Goal: Book appointment/travel/reservation

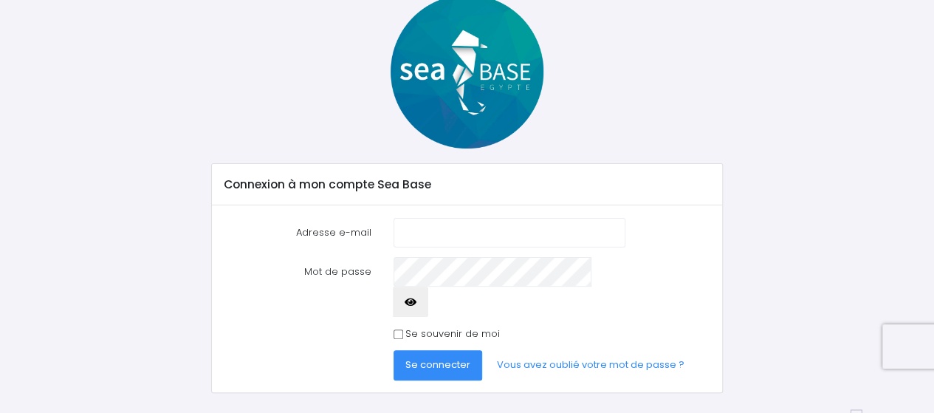
scroll to position [86, 0]
click at [476, 241] on input "Adresse e-mail" at bounding box center [510, 233] width 232 height 30
click at [475, 233] on input "Adresse e-mail" at bounding box center [510, 233] width 232 height 30
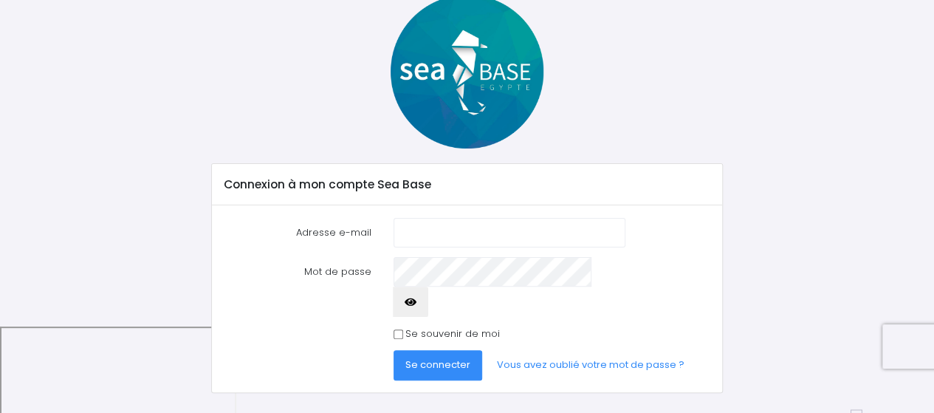
click at [475, 233] on input "Adresse e-mail" at bounding box center [510, 233] width 232 height 30
click at [433, 231] on input "Adresse e-mail" at bounding box center [510, 233] width 232 height 30
type input "vincent.guillaud@orange.fr"
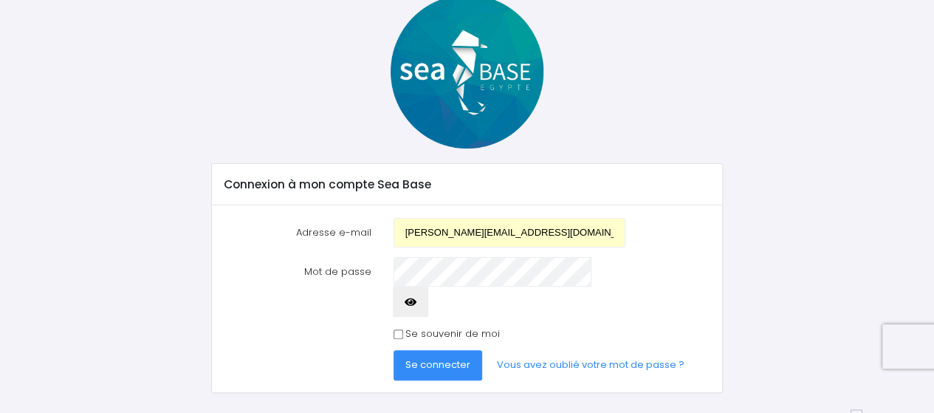
click at [397, 329] on input "Se souvenir de moi" at bounding box center [399, 334] width 10 height 10
checkbox input "true"
click at [422, 357] on span "Se connecter" at bounding box center [437, 364] width 65 height 14
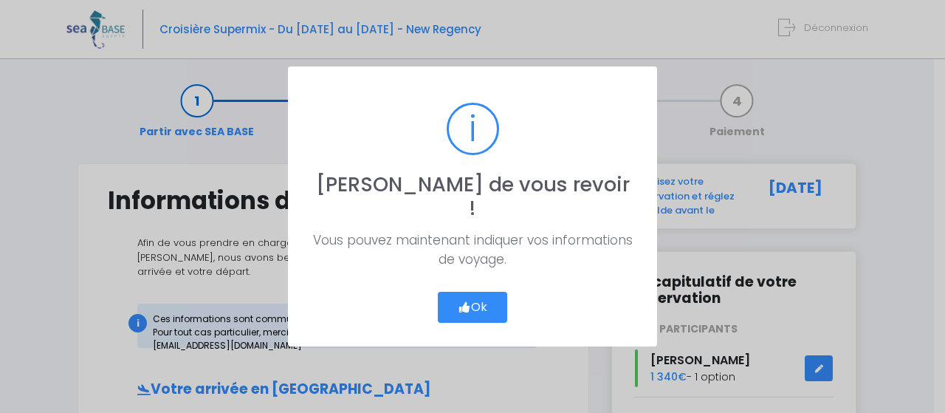
click at [481, 292] on button "Ok" at bounding box center [472, 307] width 69 height 31
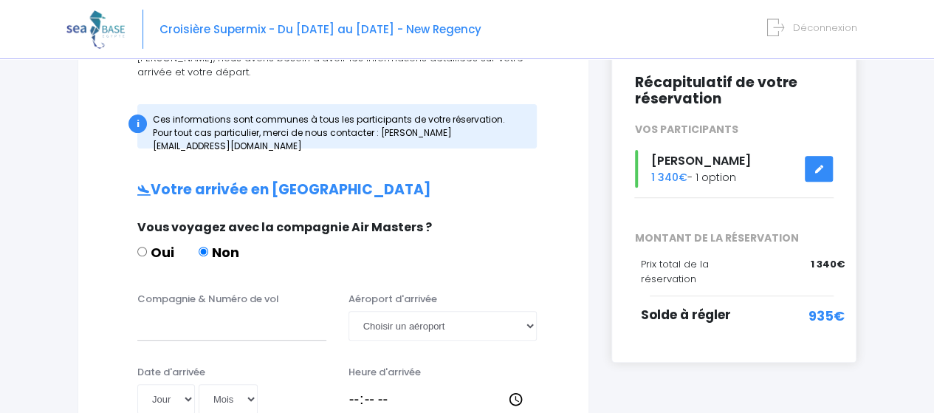
scroll to position [222, 0]
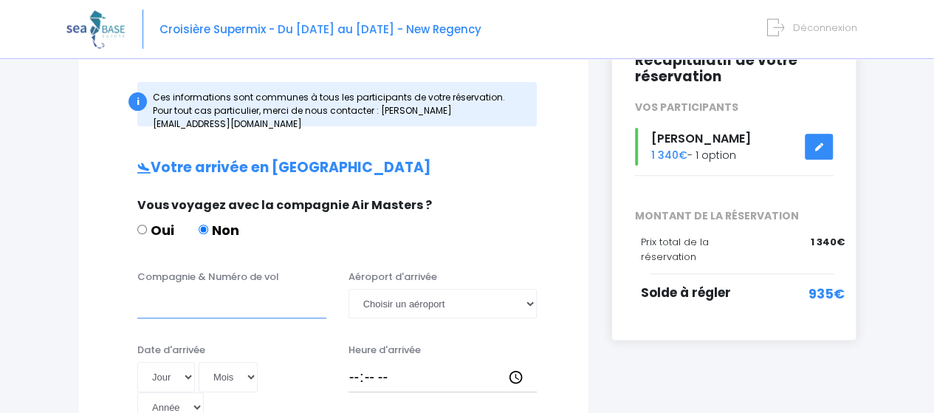
click at [196, 289] on input "Compagnie & Numéro de vol" at bounding box center [231, 304] width 189 height 30
type input "easy"
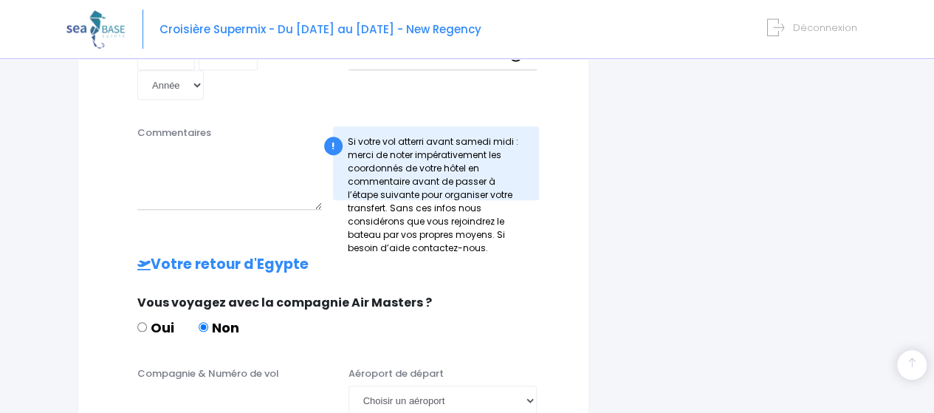
scroll to position [583, 0]
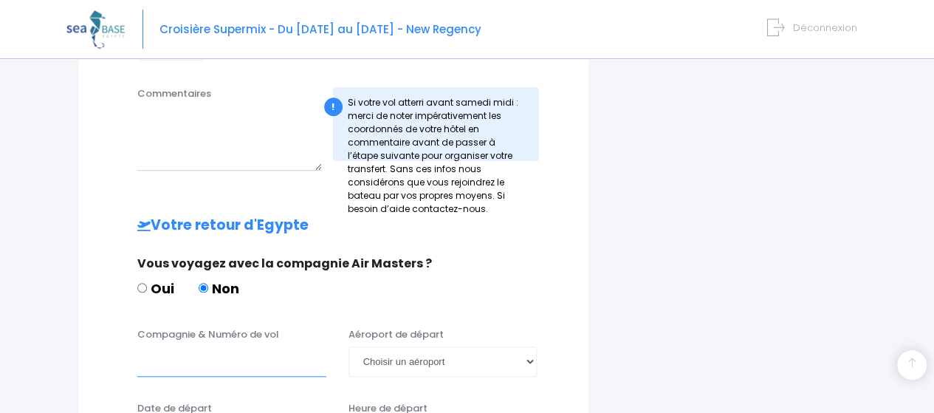
click at [193, 346] on input "Compagnie & Numéro de vol" at bounding box center [231, 361] width 189 height 30
type input "e"
click at [193, 346] on input "EASY" at bounding box center [231, 361] width 189 height 30
type input "EASYJET"
click at [219, 332] on div "Compagnie & Numéro de vol EASYJET Aéroport de départ Choisir un aéroport Hurgha…" at bounding box center [333, 356] width 473 height 58
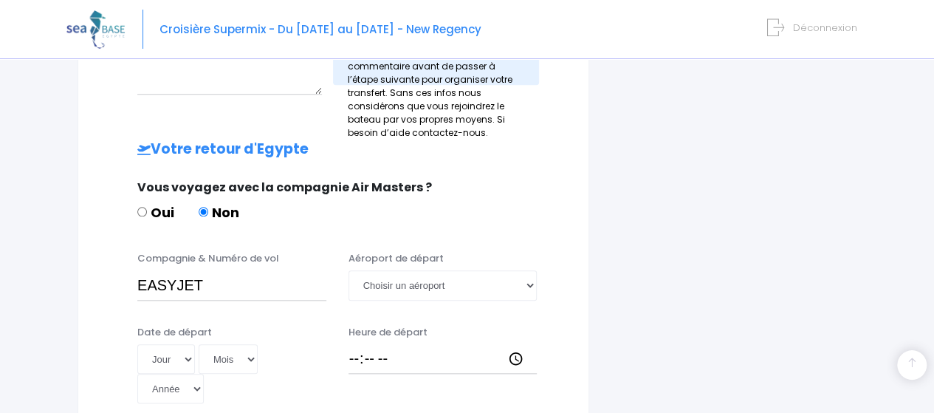
scroll to position [622, 0]
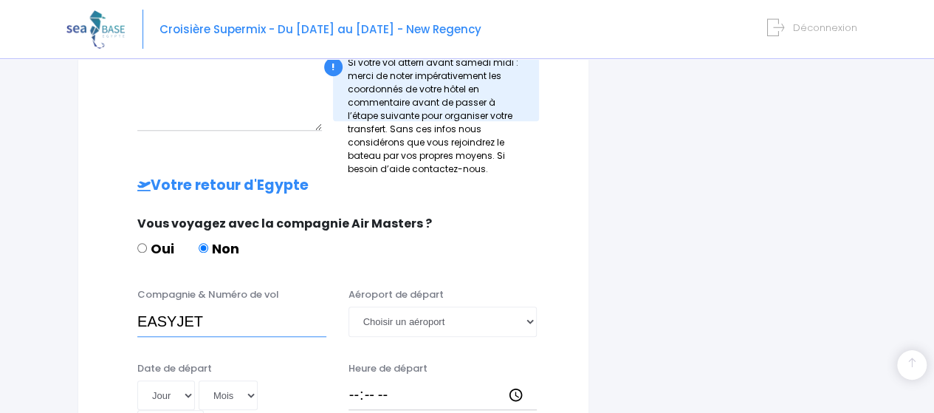
click at [235, 306] on input "EASYJET" at bounding box center [231, 321] width 189 height 30
click at [531, 306] on select "Choisir un aéroport Hurghada Marsa Alam" at bounding box center [443, 321] width 189 height 30
select select "Hurghada"
click at [349, 306] on select "Choisir un aéroport Hurghada Marsa Alam" at bounding box center [443, 321] width 189 height 30
click at [191, 380] on select "Jour 01 02 03 04 05 06 07 08 09 10 11 12 13 14 15 16 17 18 19 20 21 22 23 24 25…" at bounding box center [166, 395] width 58 height 30
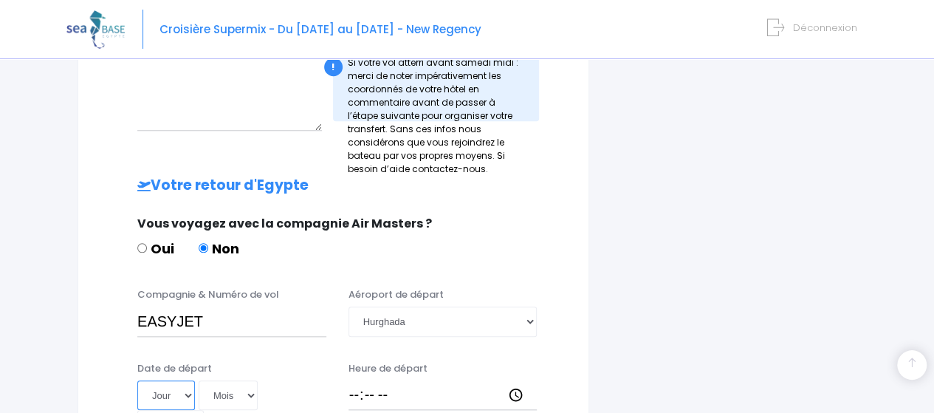
select select "25"
click at [137, 380] on select "Jour 01 02 03 04 05 06 07 08 09 10 11 12 13 14 15 16 17 18 19 20 21 22 23 24 25…" at bounding box center [166, 395] width 58 height 30
click at [246, 380] on select "Mois 01 02 03 04 05 06 07 08 09 10 11 12" at bounding box center [228, 395] width 59 height 30
select select "10"
click at [199, 380] on select "Mois 01 02 03 04 05 06 07 08 09 10 11 12" at bounding box center [228, 395] width 59 height 30
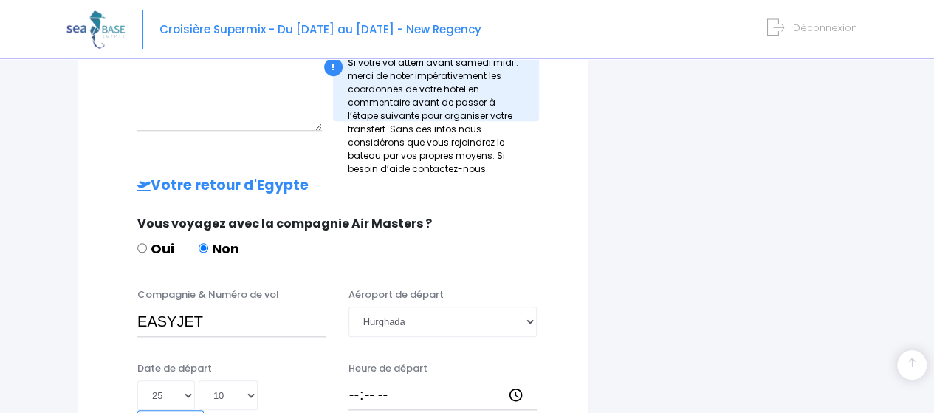
select select "2025"
type input "2025-10-25"
click at [362, 380] on input "Heure de départ" at bounding box center [443, 395] width 189 height 30
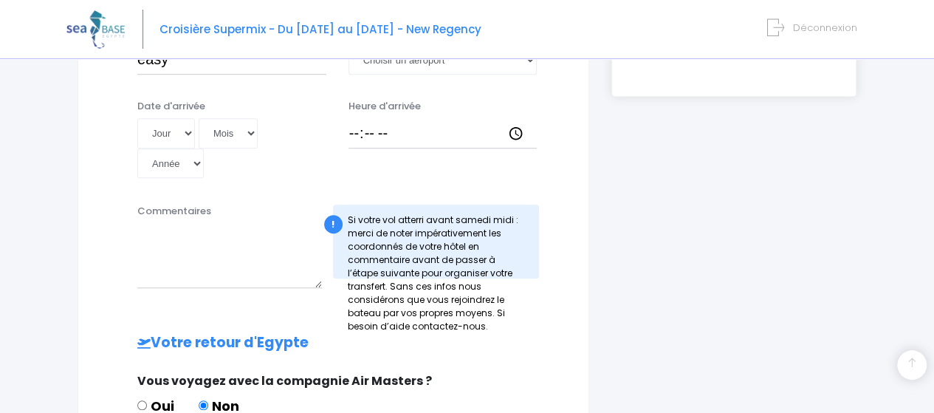
scroll to position [549, 0]
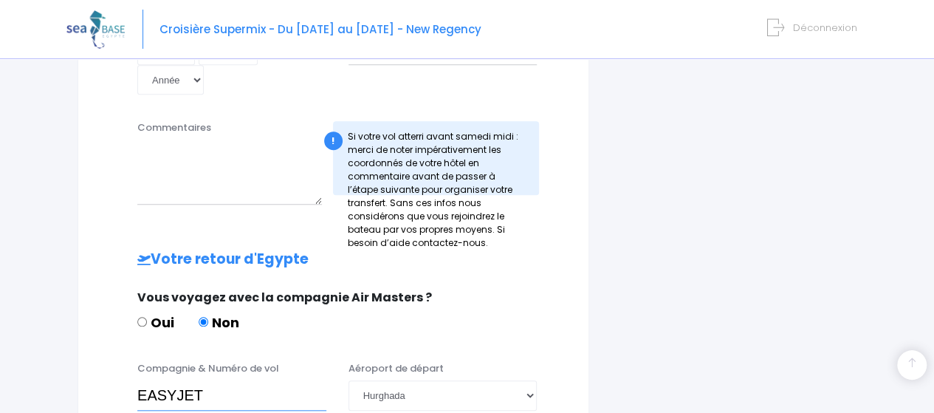
drag, startPoint x: 203, startPoint y: 349, endPoint x: 126, endPoint y: 342, distance: 77.1
click at [111, 361] on div "Compagnie & Numéro de vol EASYJET Aéroport de départ Choisir un aéroport Hurgha…" at bounding box center [333, 390] width 473 height 58
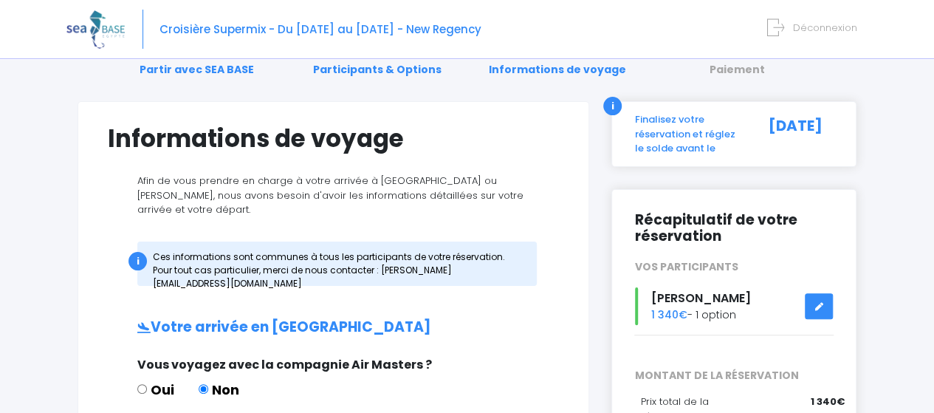
scroll to position [222, 0]
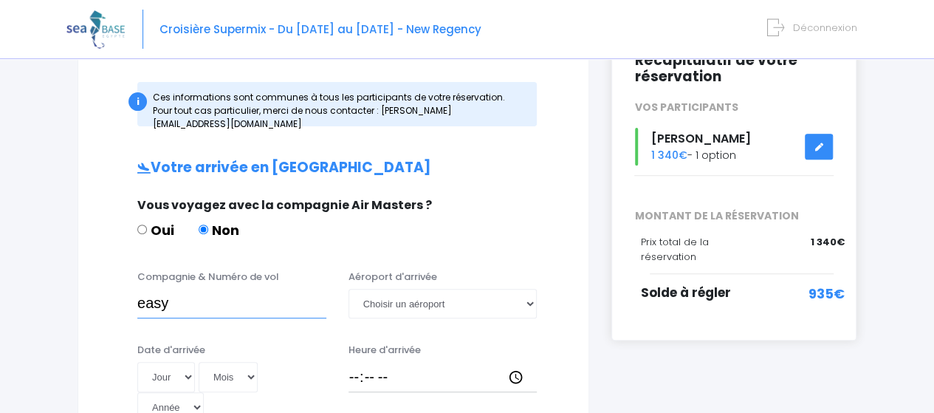
click at [190, 289] on input "easy" at bounding box center [231, 304] width 189 height 30
click at [192, 289] on input "easjet/" at bounding box center [231, 304] width 189 height 30
type input "easjet/EJU4471"
click at [531, 292] on select "Choisir un aéroport Hurghada Marsa Alam" at bounding box center [443, 304] width 189 height 30
select select "Hurghada"
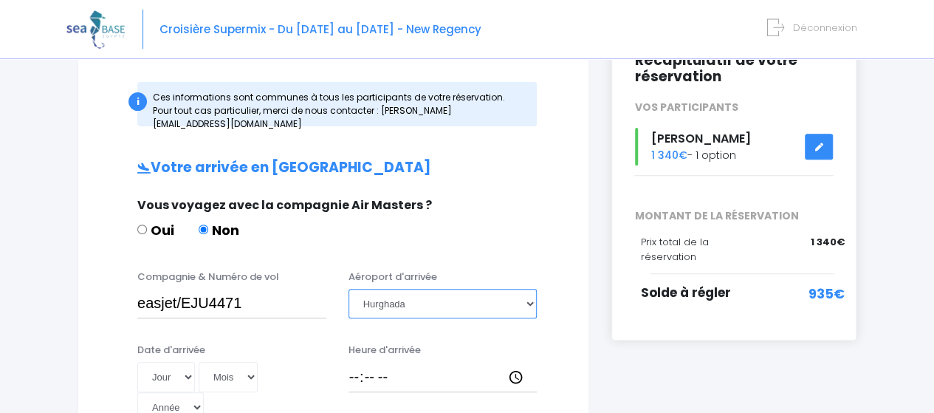
click at [349, 289] on select "Choisir un aéroport Hurghada Marsa Alam" at bounding box center [443, 304] width 189 height 30
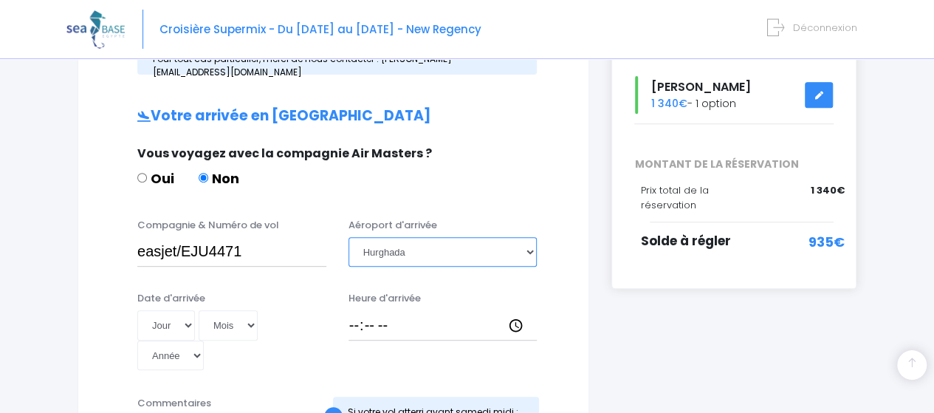
scroll to position [295, 0]
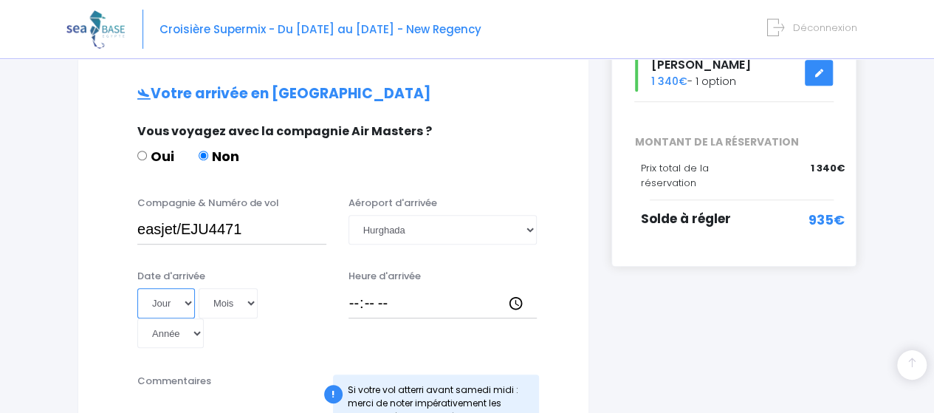
click at [185, 288] on select "Jour 01 02 03 04 05 06 07 08 09 10 11 12 13 14 15 16 17 18 19 20 21 22 23 24 25…" at bounding box center [166, 303] width 58 height 30
select select "25"
click at [137, 288] on select "Jour 01 02 03 04 05 06 07 08 09 10 11 12 13 14 15 16 17 18 19 20 21 22 23 24 25…" at bounding box center [166, 303] width 58 height 30
click at [247, 292] on select "Mois 01 02 03 04 05 06 07 08 09 10 11 12" at bounding box center [228, 303] width 59 height 30
select select "10"
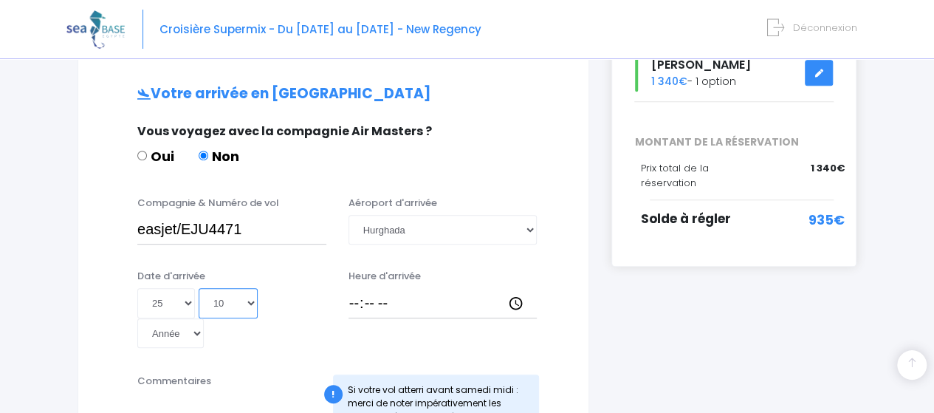
click at [199, 288] on select "Mois 01 02 03 04 05 06 07 08 09 10 11 12" at bounding box center [228, 303] width 59 height 30
click at [204, 318] on select "Année 2045 2044 2043 2042 2041 2040 2039 2038 2037 2036 2035 2034 2033 2032 203…" at bounding box center [170, 333] width 66 height 30
select select "2025"
click at [204, 318] on select "Année 2045 2044 2043 2042 2041 2040 2039 2038 2037 2036 2035 2034 2033 2032 203…" at bounding box center [170, 333] width 66 height 30
type input "2025-10-25"
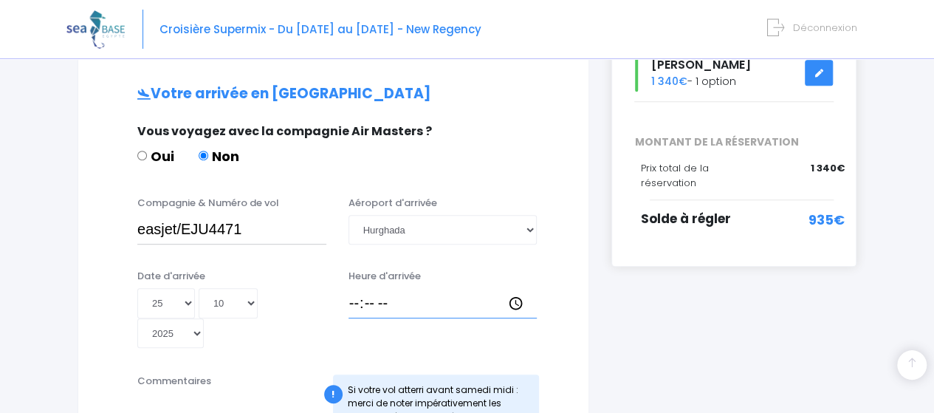
click at [385, 289] on input "Heure d'arrivée" at bounding box center [443, 303] width 189 height 30
type input "19:30"
click at [646, 326] on div "i Finalisez votre réservation et réglez le solde avant le 26/08/2025 Récapitula…" at bounding box center [733, 388] width 267 height 1041
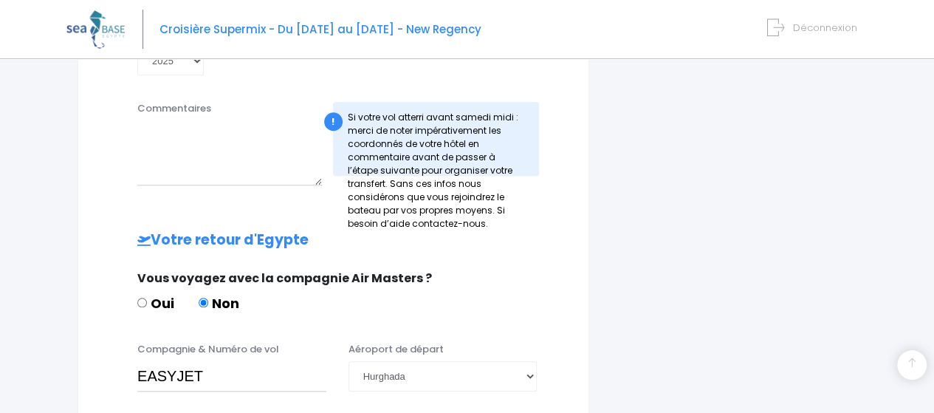
scroll to position [591, 0]
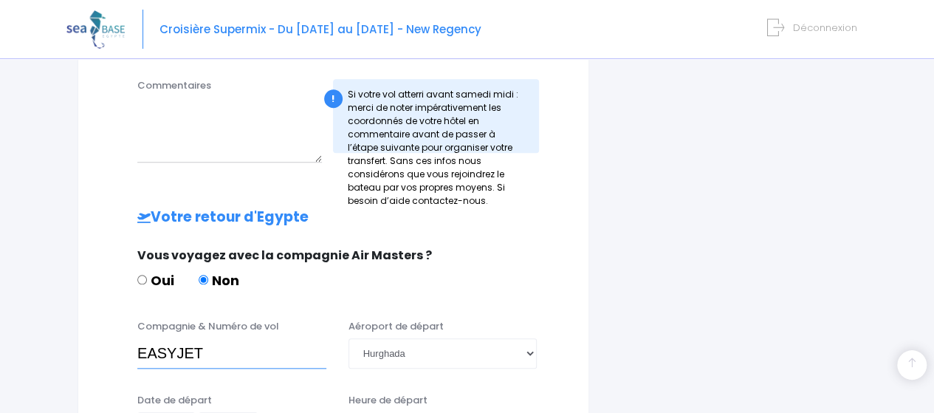
click at [219, 338] on input "EASYJET" at bounding box center [231, 353] width 189 height 30
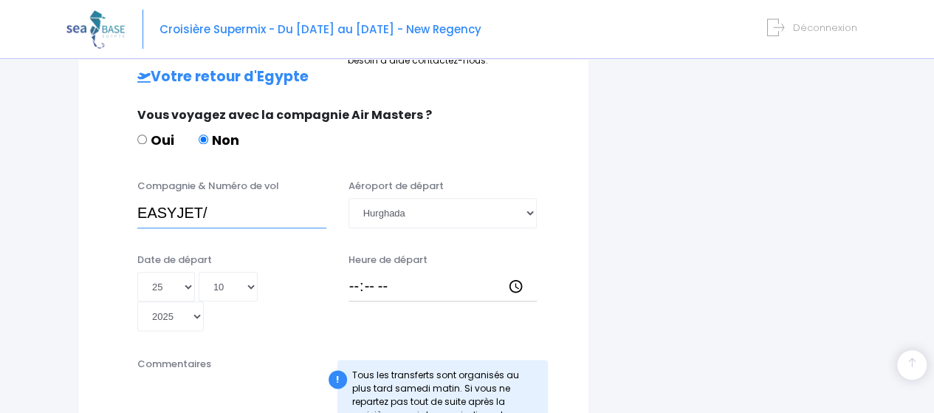
scroll to position [738, 0]
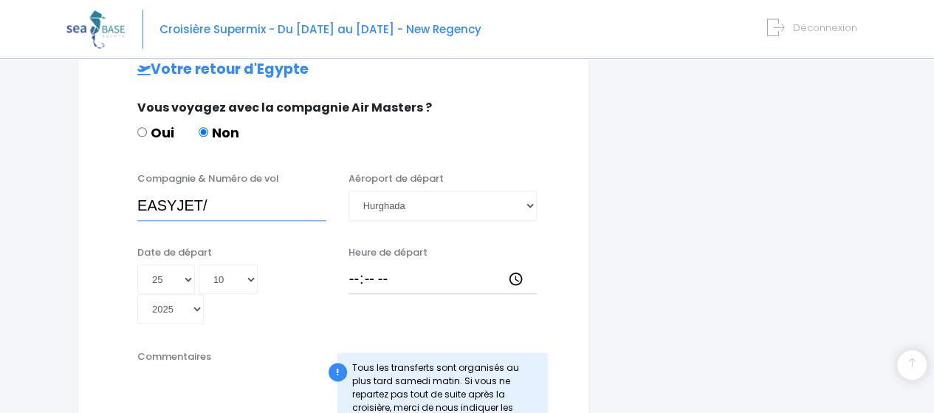
type input "EASYJET/"
click at [187, 264] on select "Jour 01 02 03 04 05 06 07 08 09 10 11 12 13 14 15 16 17 18 19 20 21 22 23 24 25…" at bounding box center [166, 279] width 58 height 30
select select "01"
click at [137, 264] on select "Jour 01 02 03 04 05 06 07 08 09 10 11 12 13 14 15 16 17 18 19 20 21 22 23 24 25…" at bounding box center [166, 279] width 58 height 30
type input "2025-10-01"
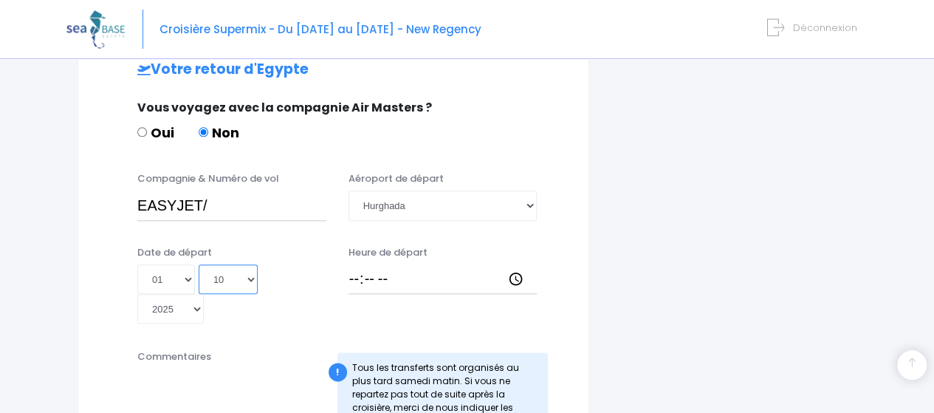
click at [250, 264] on select "Mois 01 02 03 04 05 06 07 08 09 10 11 12" at bounding box center [228, 279] width 59 height 30
select select "11"
click at [199, 264] on select "Mois 01 02 03 04 05 06 07 08 09 10 11 12" at bounding box center [228, 279] width 59 height 30
type input "2025-11-01"
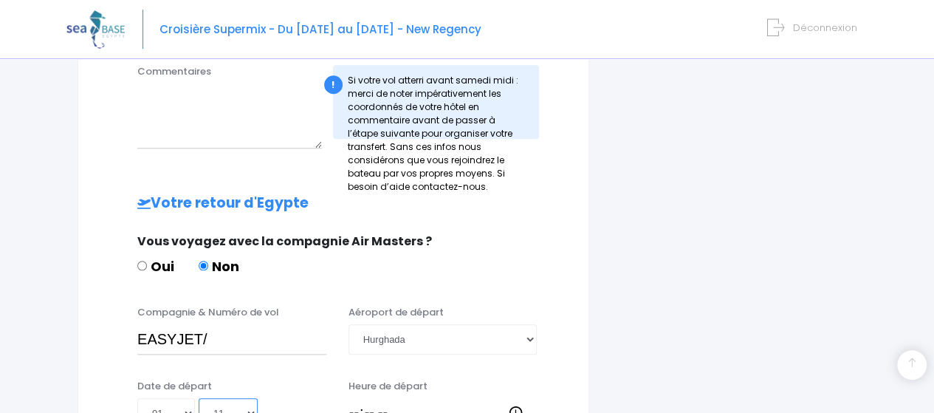
scroll to position [665, 0]
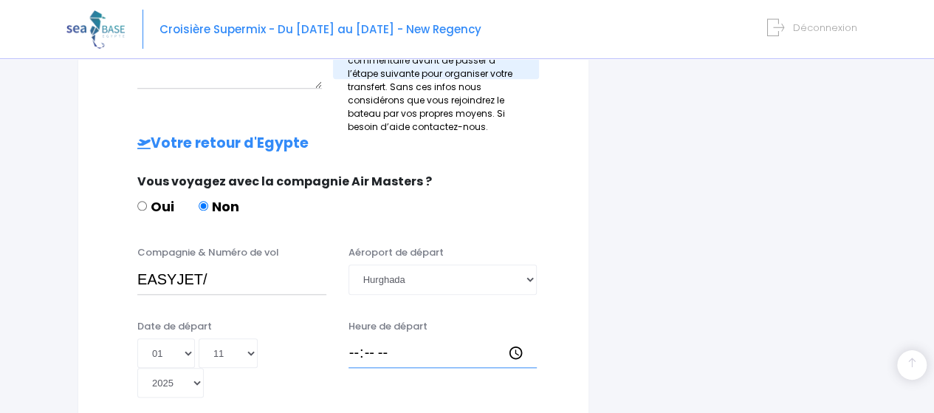
click at [360, 338] on input "Heure de départ" at bounding box center [443, 353] width 189 height 30
type input "22:30"
click at [651, 334] on div "i Finalisez votre réservation et réglez le solde avant le 26/08/2025 Récapitula…" at bounding box center [733, 71] width 267 height 1144
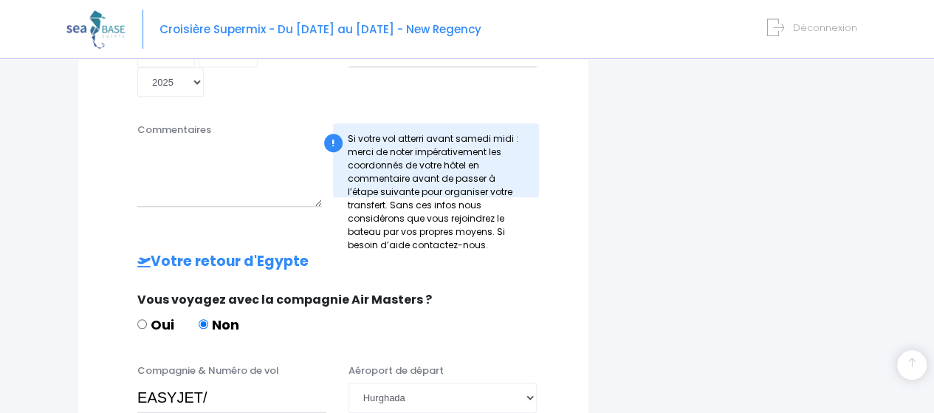
scroll to position [577, 0]
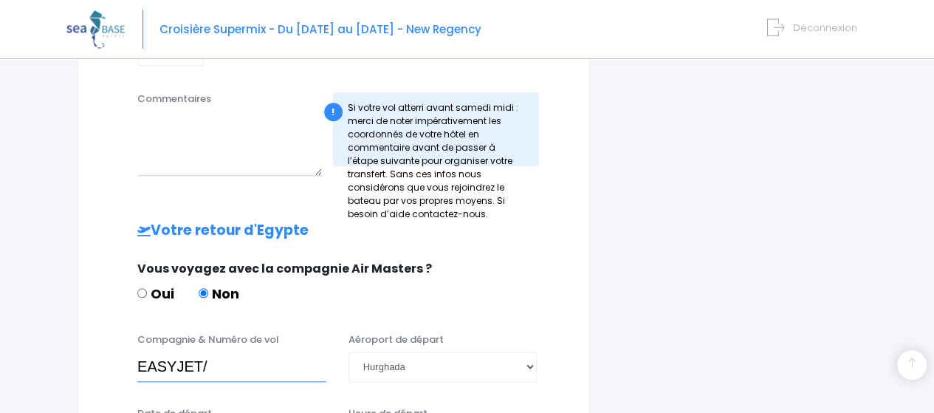
click at [222, 351] on input "EASYJET/" at bounding box center [231, 366] width 189 height 30
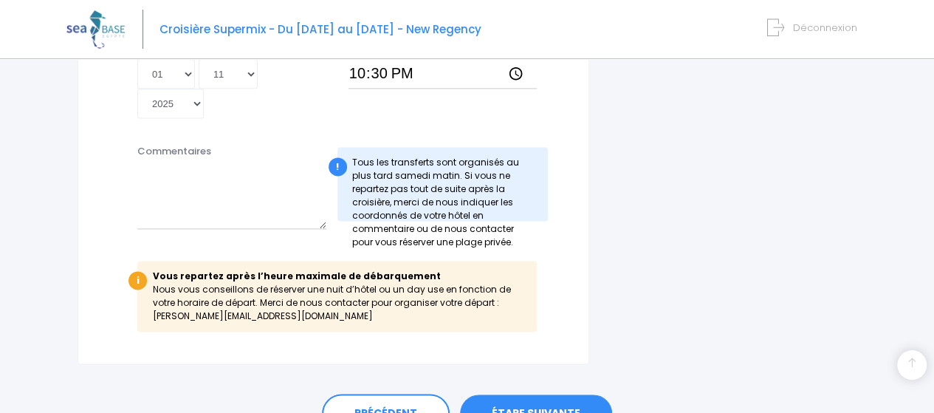
scroll to position [947, 0]
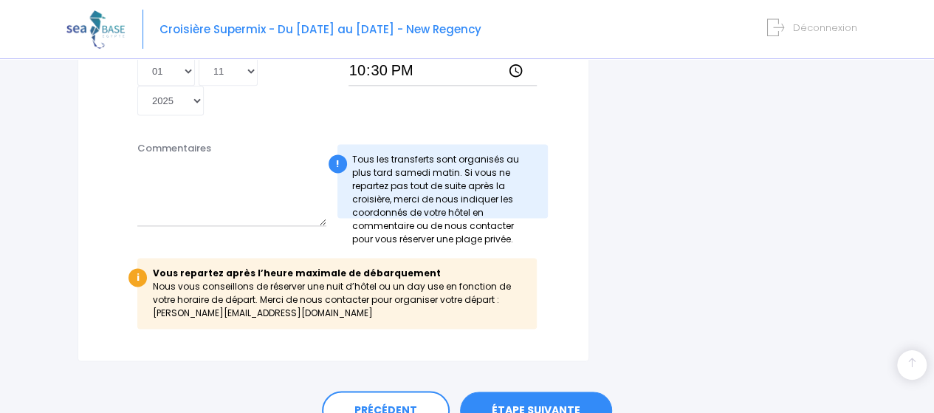
type input "EASYJET/EJU4496"
click at [549, 391] on link "ÉTAPE SUIVANTE" at bounding box center [536, 410] width 152 height 38
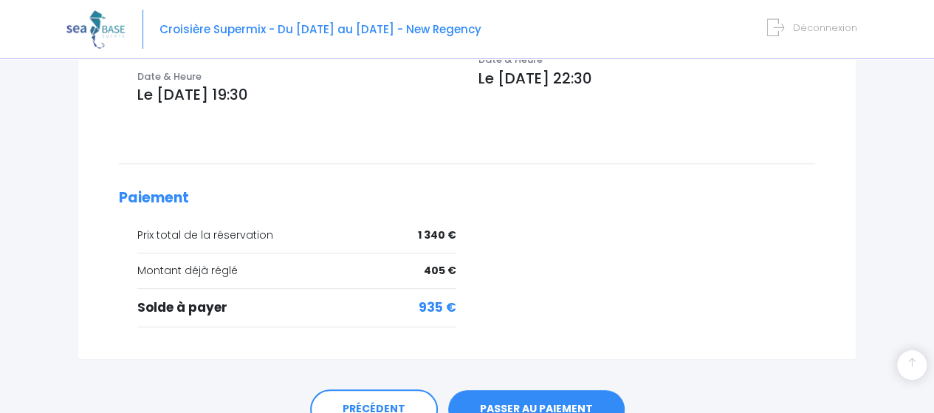
scroll to position [591, 0]
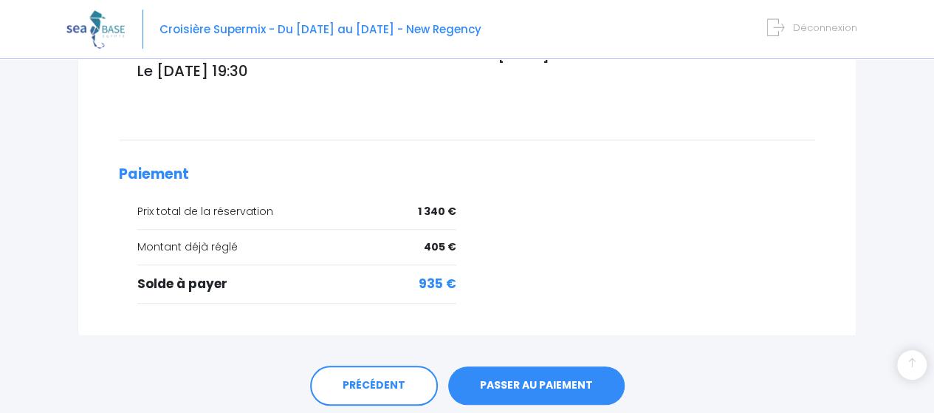
click at [523, 366] on link "PASSER AU PAIEMENT" at bounding box center [536, 385] width 176 height 38
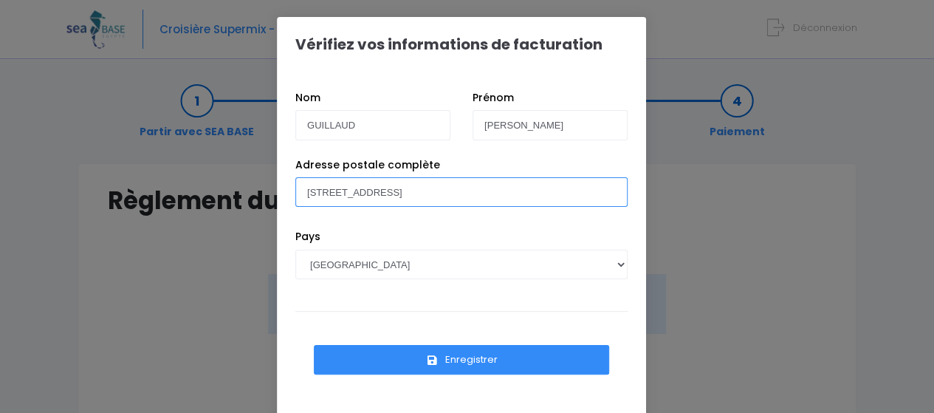
click at [388, 193] on input "36 rue des grès" at bounding box center [461, 192] width 332 height 30
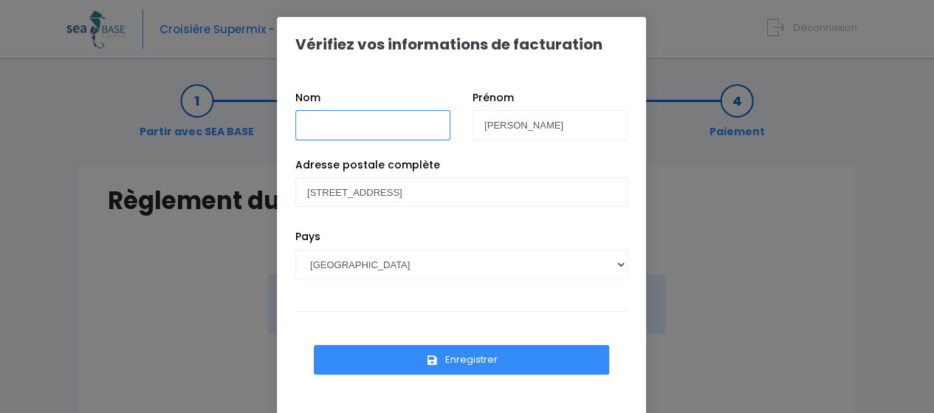
type input "GUILLAUD"
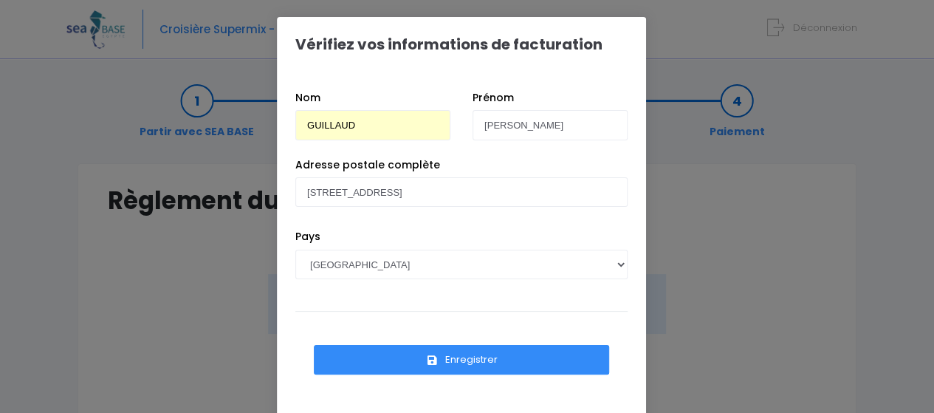
click at [459, 358] on button "Enregistrer" at bounding box center [461, 360] width 295 height 30
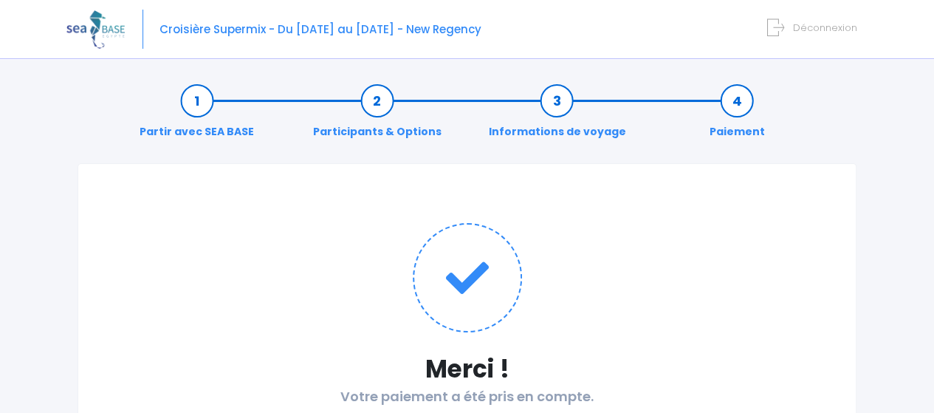
click at [811, 29] on span "Déconnexion" at bounding box center [825, 28] width 64 height 14
